Goal: Information Seeking & Learning: Learn about a topic

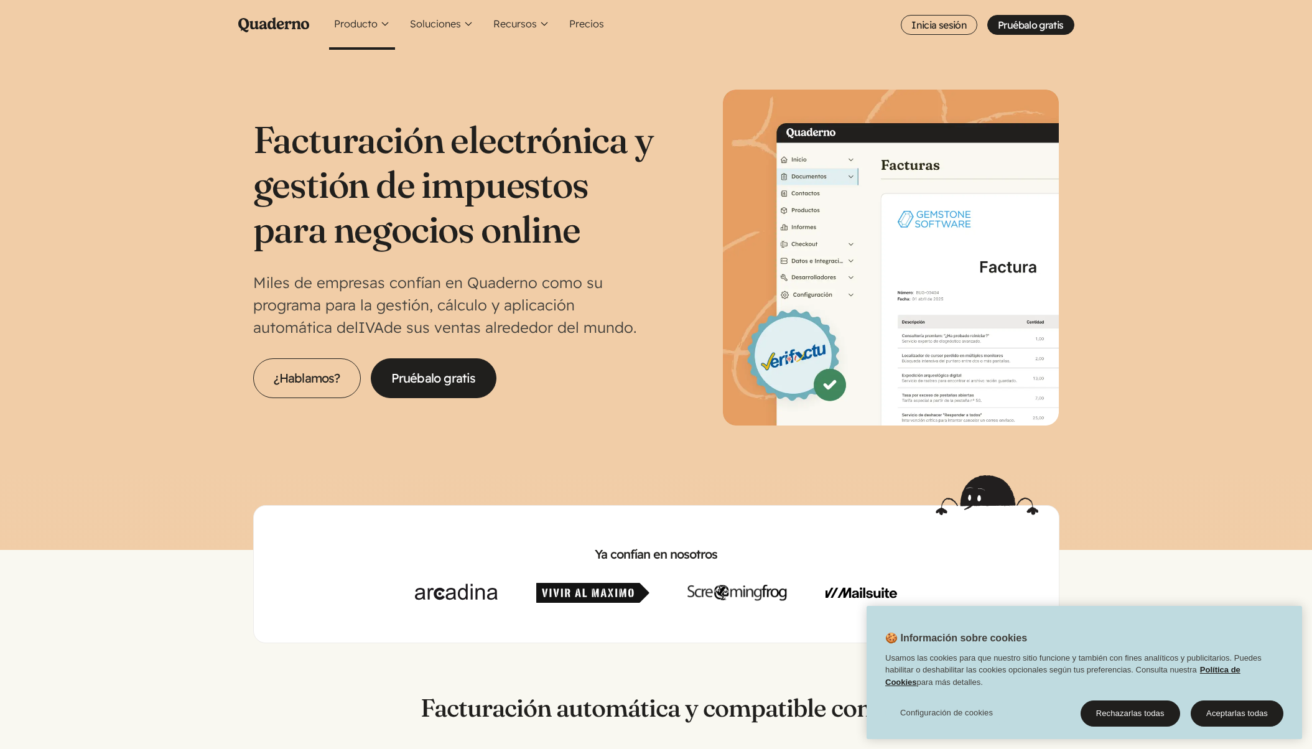
click at [363, 29] on button "Producto" at bounding box center [362, 25] width 66 height 50
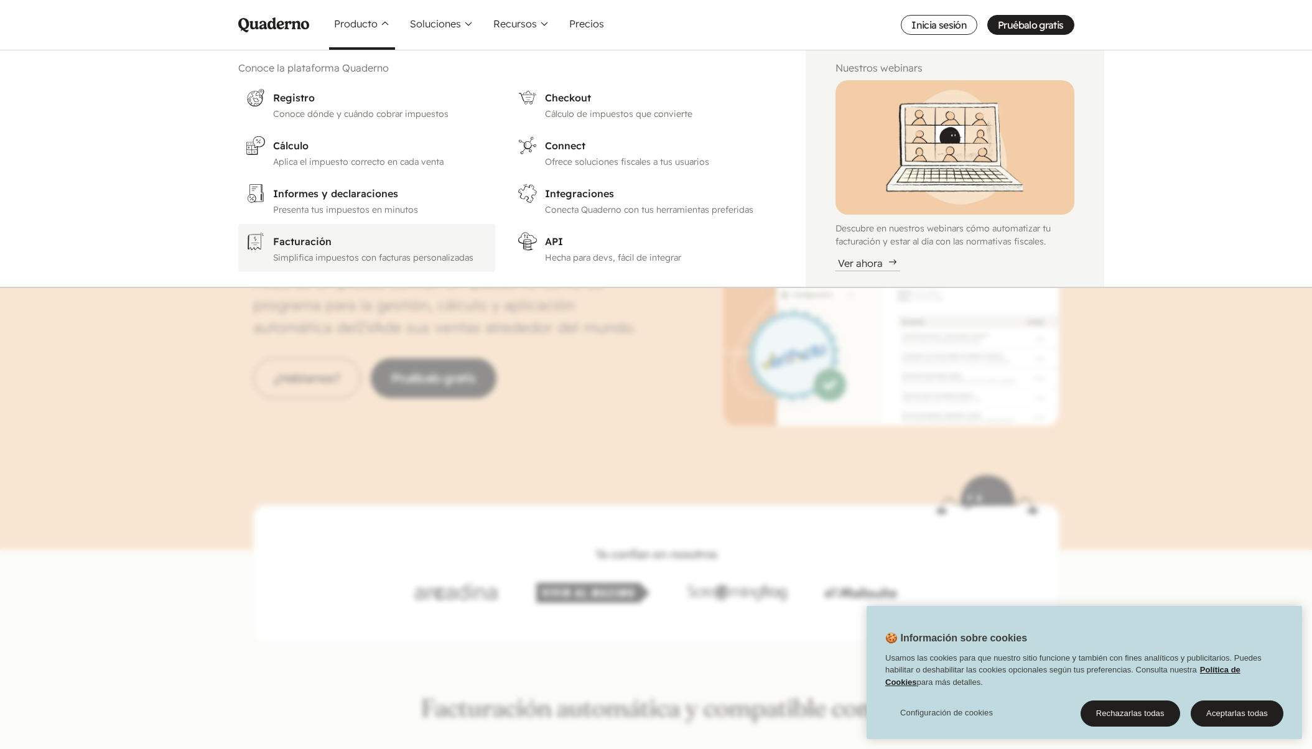
click at [340, 237] on h3 "Facturación" at bounding box center [380, 241] width 215 height 15
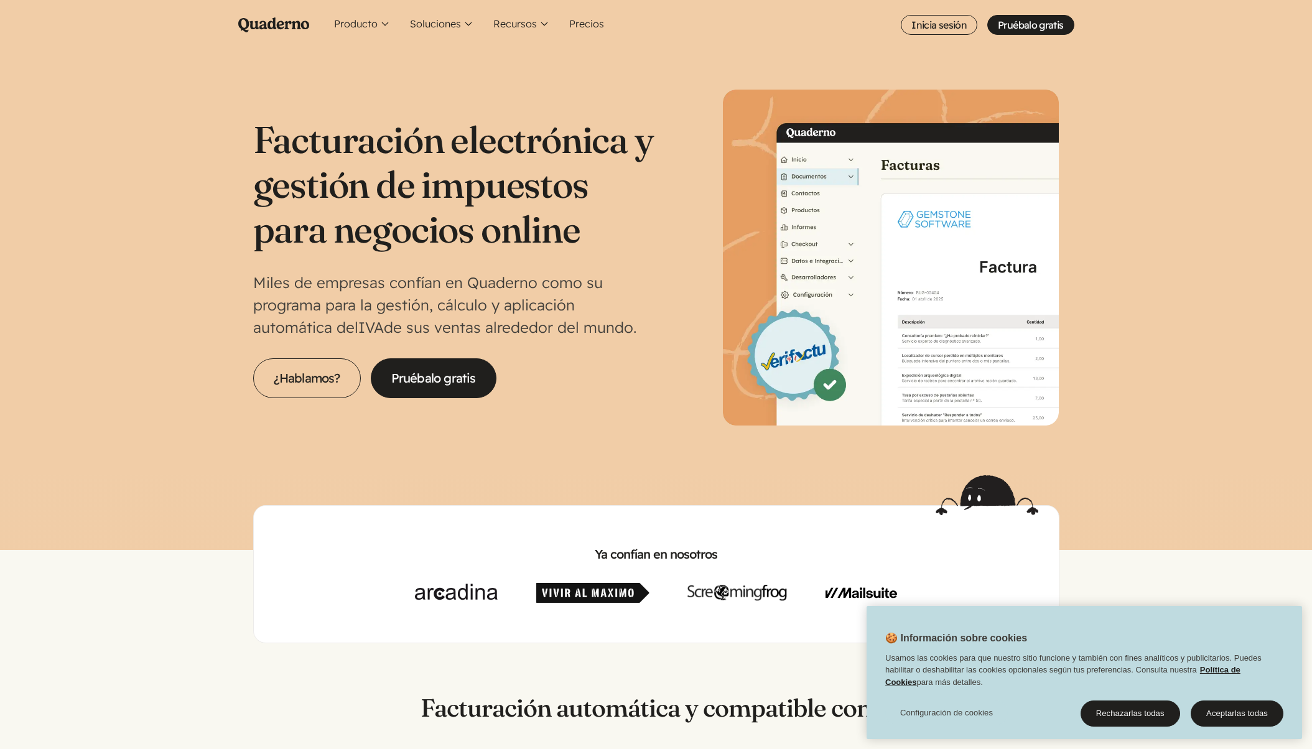
click at [606, 27] on ul "Producto Conoce la plataforma Quaderno World icon Registro Conoce dónde y cuánd…" at bounding box center [701, 25] width 745 height 50
click at [591, 24] on link "Precios" at bounding box center [586, 25] width 45 height 50
